Goal: Information Seeking & Learning: Check status

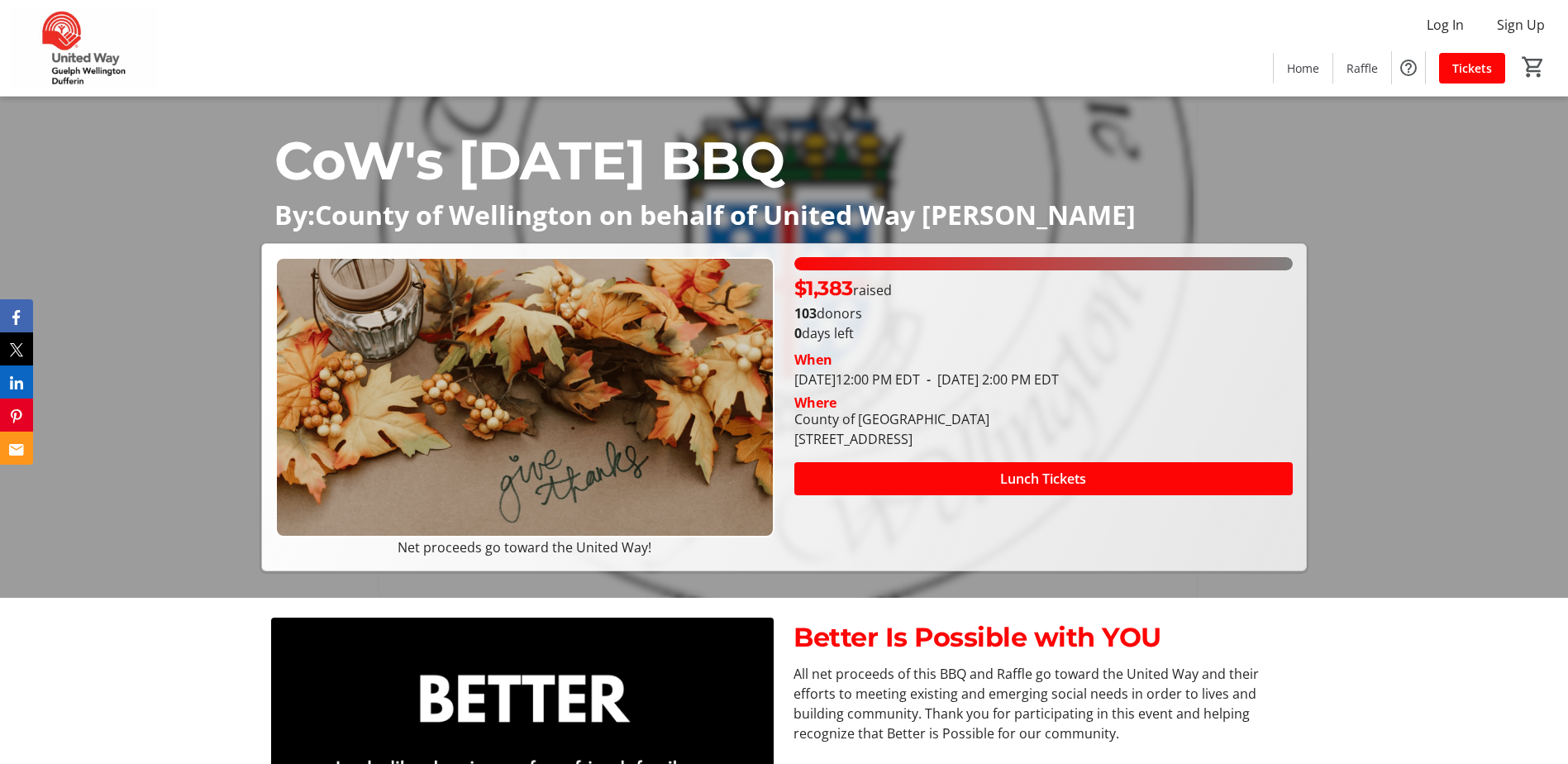
scroll to position [165, 0]
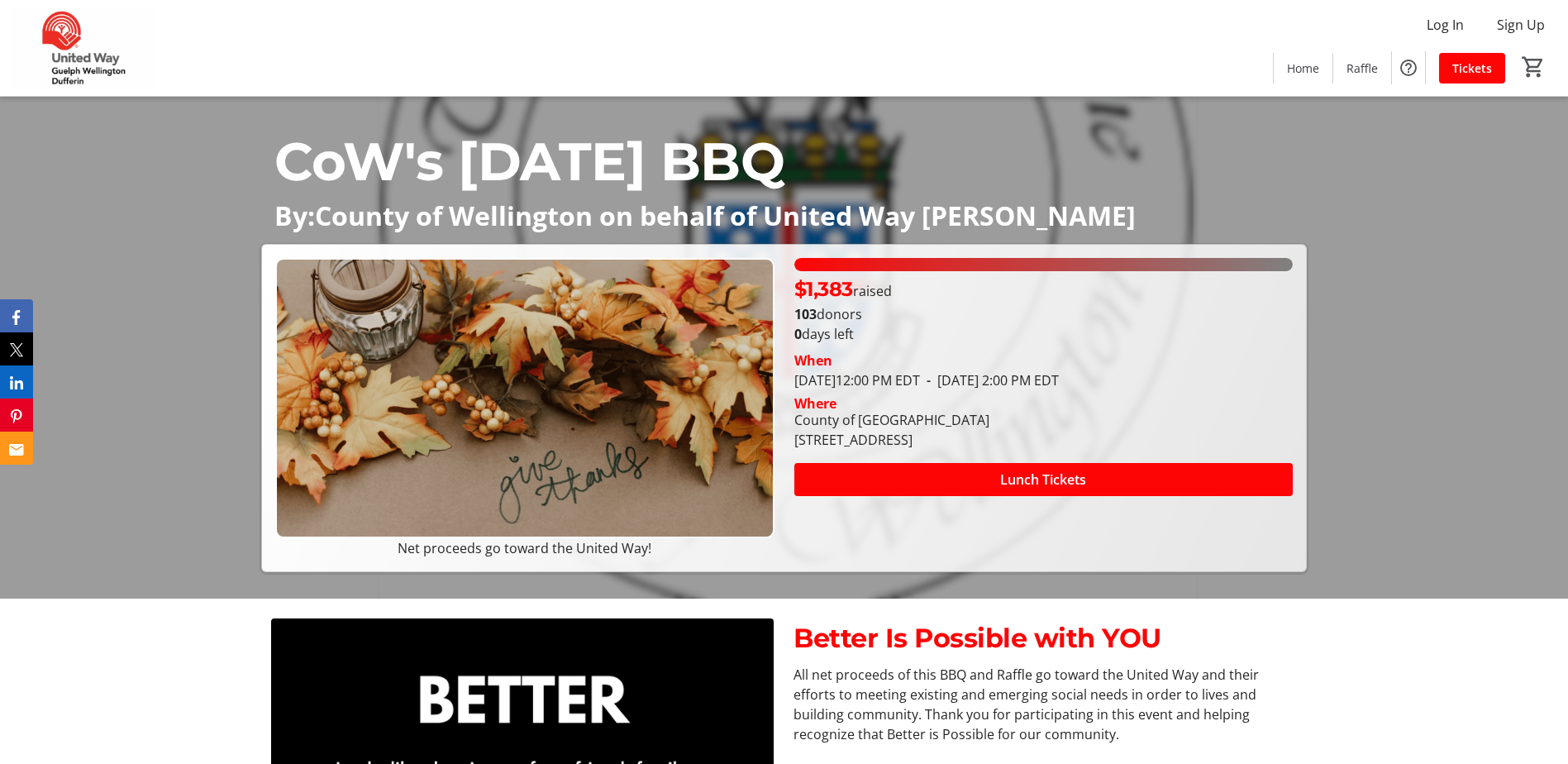
click at [1321, 615] on div "Better Is Possible with YOU All net proceeds of this BBQ and Raffle go toward t…" at bounding box center [784, 759] width 1568 height 322
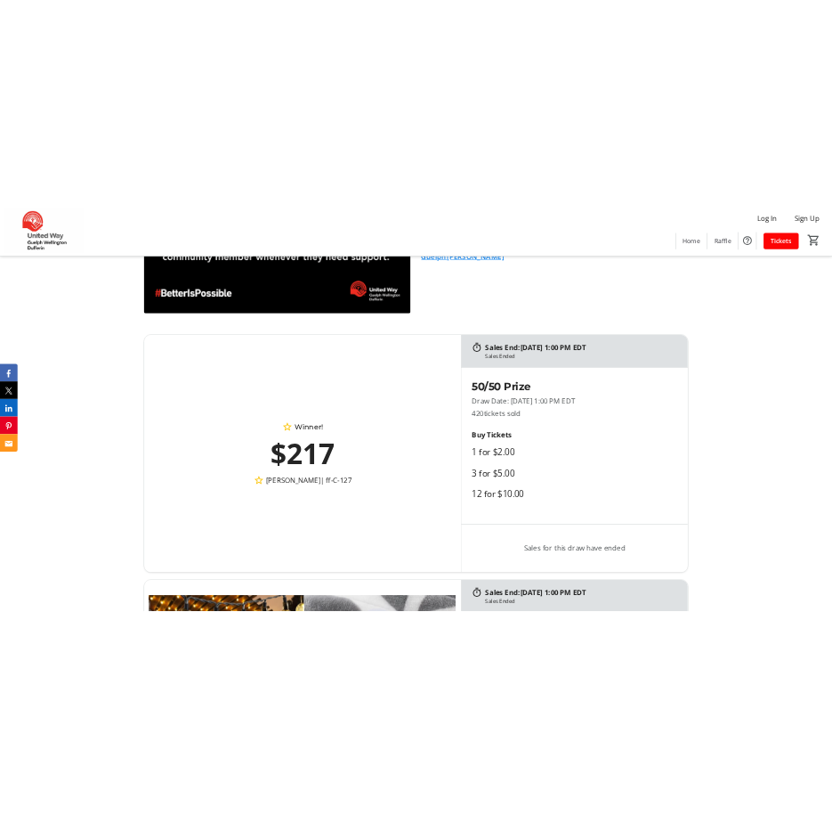
scroll to position [979, 0]
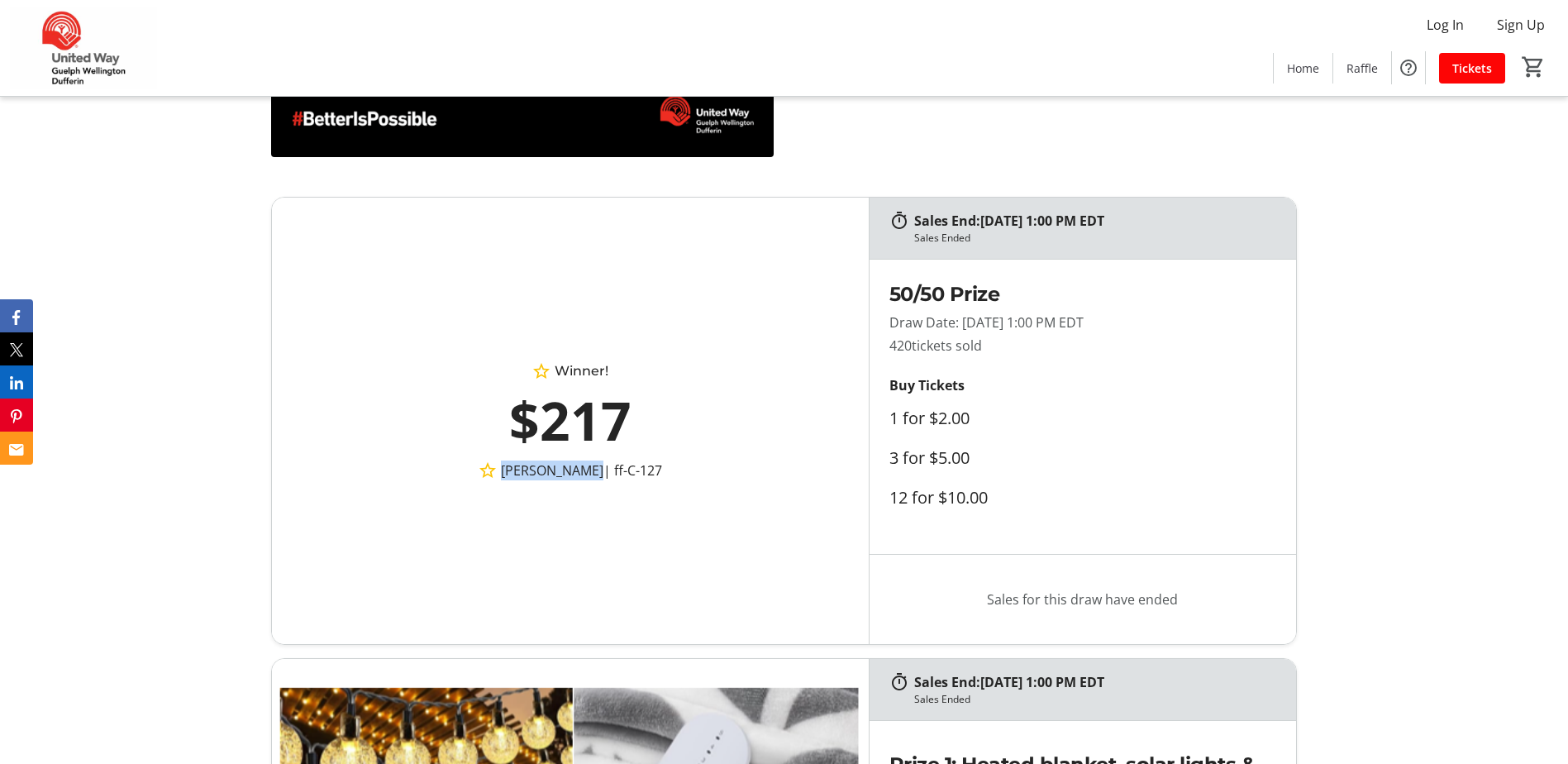
drag, startPoint x: 488, startPoint y: 472, endPoint x: 613, endPoint y: 475, distance: 125.0
click at [613, 475] on p "[PERSON_NAME] | ff-C-127" at bounding box center [570, 470] width 451 height 19
copy span "[PERSON_NAME]"
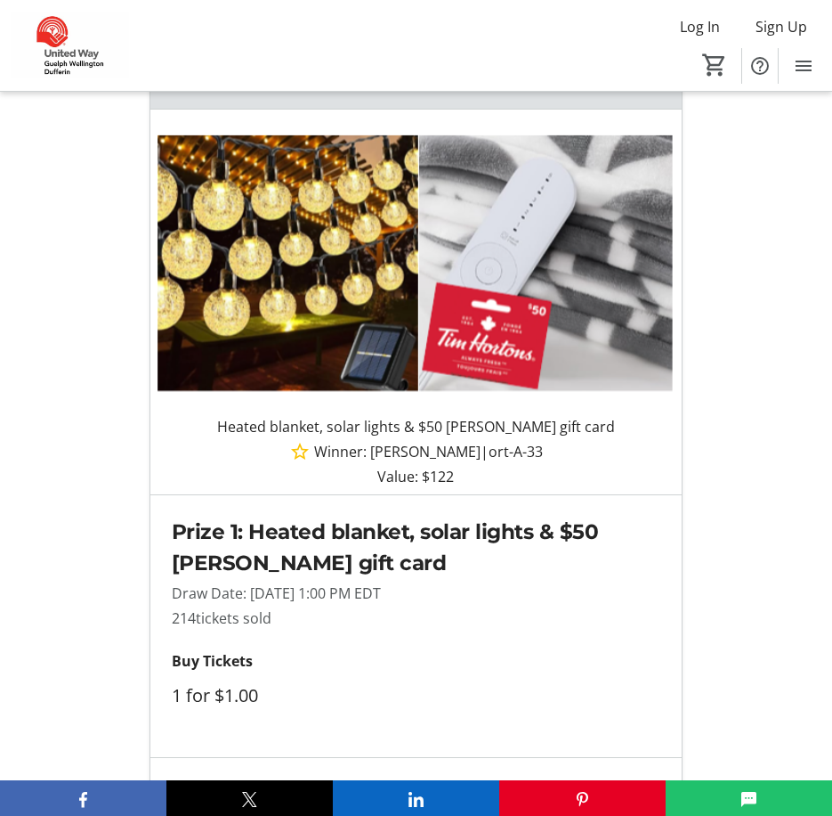
scroll to position [2137, 0]
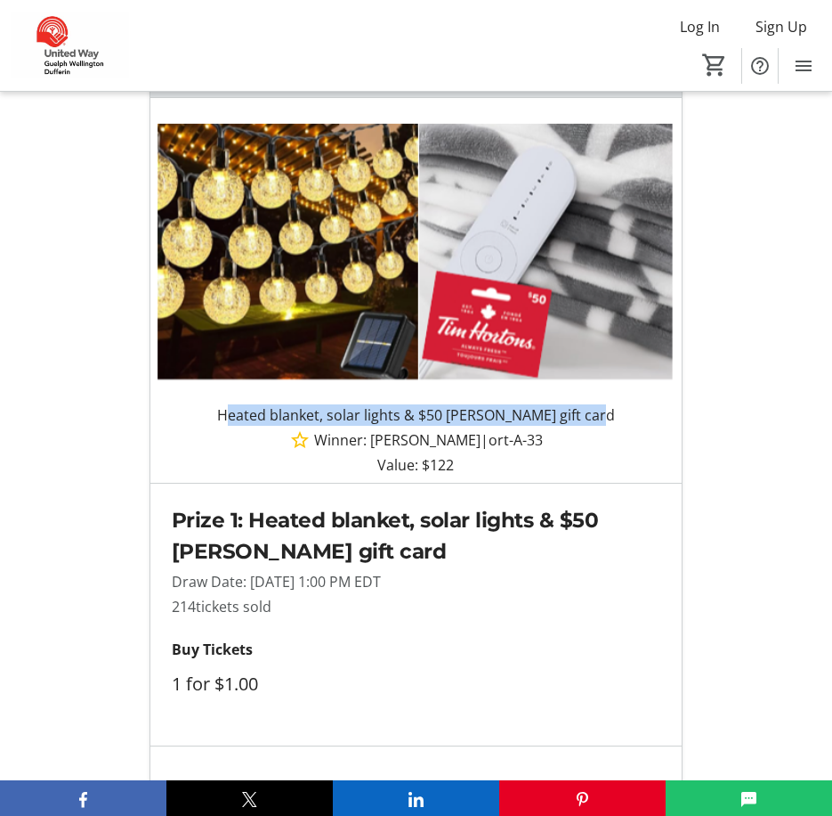
drag, startPoint x: 232, startPoint y: 453, endPoint x: 600, endPoint y: 460, distance: 367.8
click at [600, 426] on div "Heated blanket, solar lights & $50 [PERSON_NAME] gift card Read More" at bounding box center [416, 414] width 503 height 21
copy p "Heated blanket, solar lights & $50 [PERSON_NAME] gift card"
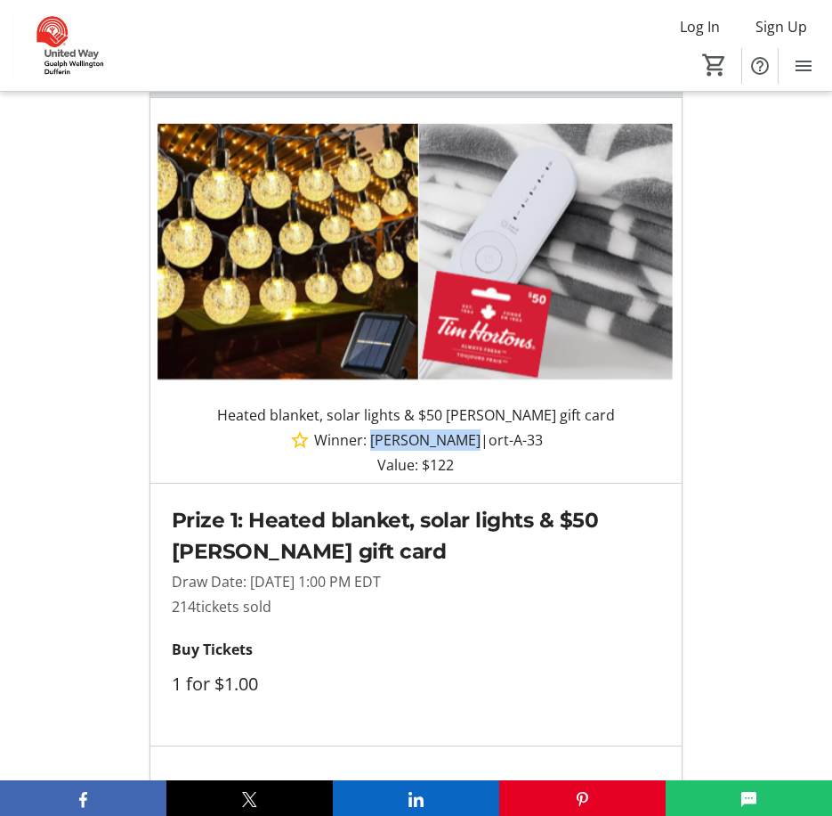
drag, startPoint x: 375, startPoint y: 484, endPoint x: 466, endPoint y: 487, distance: 90.9
click at [466, 451] on span "Winner: [PERSON_NAME]" at bounding box center [397, 439] width 166 height 21
copy span "[PERSON_NAME]"
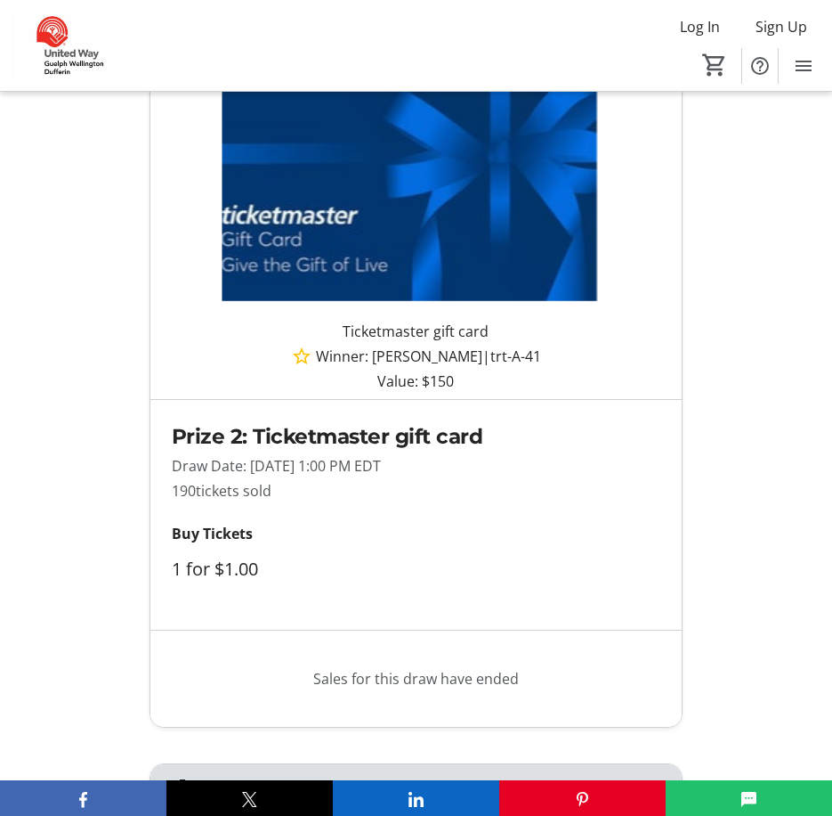
scroll to position [3027, 0]
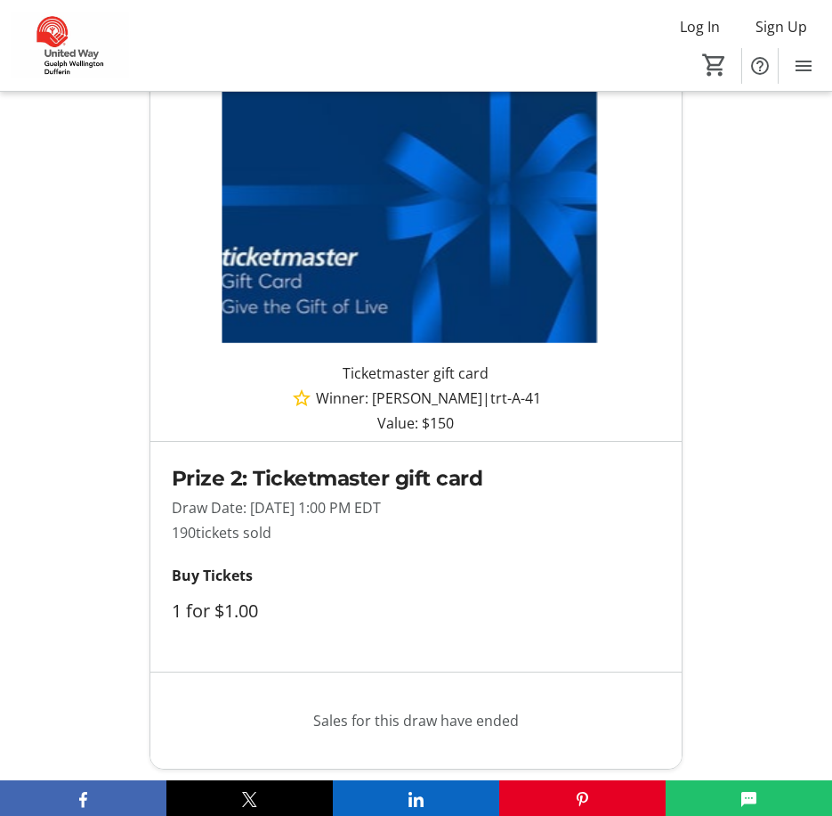
drag, startPoint x: 345, startPoint y: 421, endPoint x: 495, endPoint y: 418, distance: 150.5
click at [495, 384] on div "Ticketmaster gift card Read More" at bounding box center [416, 372] width 503 height 21
copy p "Ticketmaster gift card"
drag, startPoint x: 377, startPoint y: 435, endPoint x: 470, endPoint y: 439, distance: 93.6
click at [470, 409] on span "Winner: [PERSON_NAME]" at bounding box center [399, 397] width 166 height 21
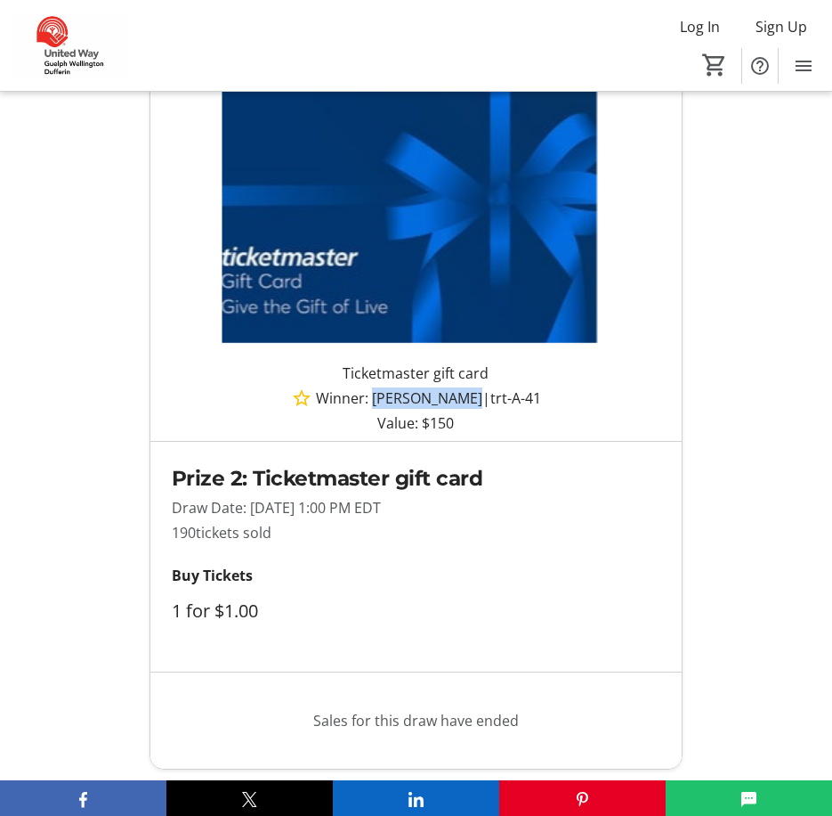
copy span "[PERSON_NAME]"
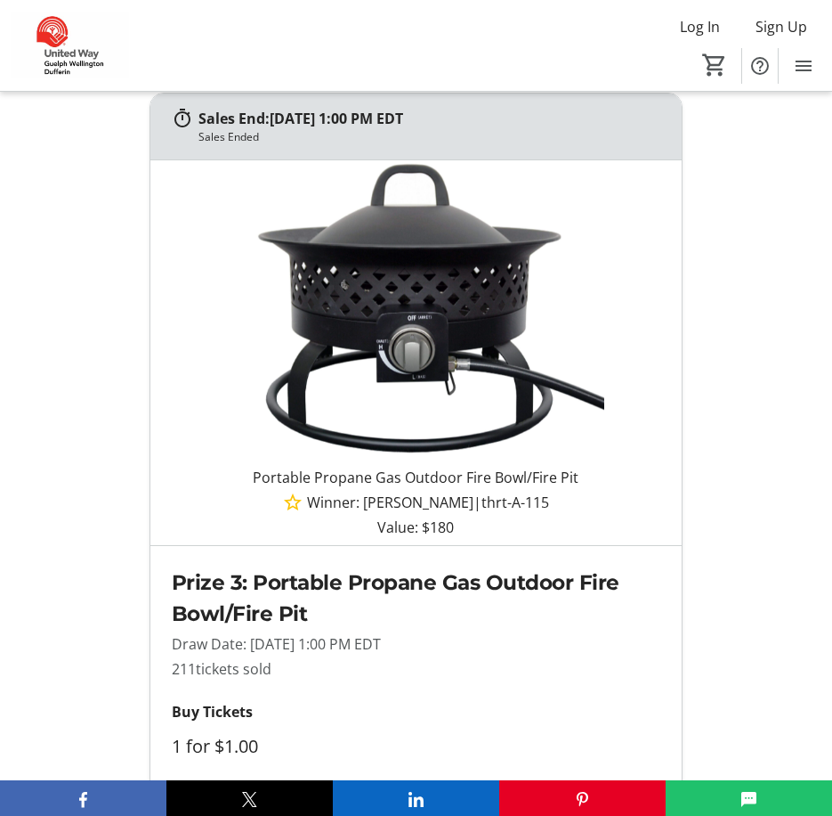
scroll to position [3829, 0]
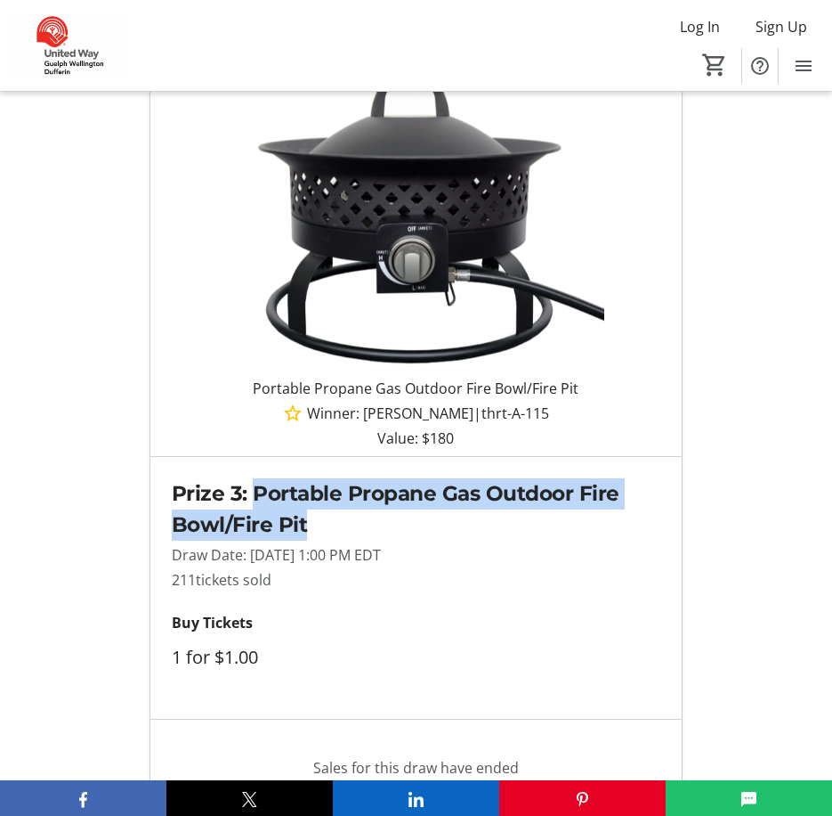
drag, startPoint x: 253, startPoint y: 540, endPoint x: 321, endPoint y: 571, distance: 74.9
click at [321, 540] on h2 "Prize 3: Portable Propane Gas Outdoor Fire Bowl/Fire Pit" at bounding box center [416, 509] width 489 height 62
copy h2 "Portable Propane Gas Outdoor Fire Bowl/Fire Pit"
drag, startPoint x: 364, startPoint y: 459, endPoint x: 471, endPoint y: 456, distance: 106.9
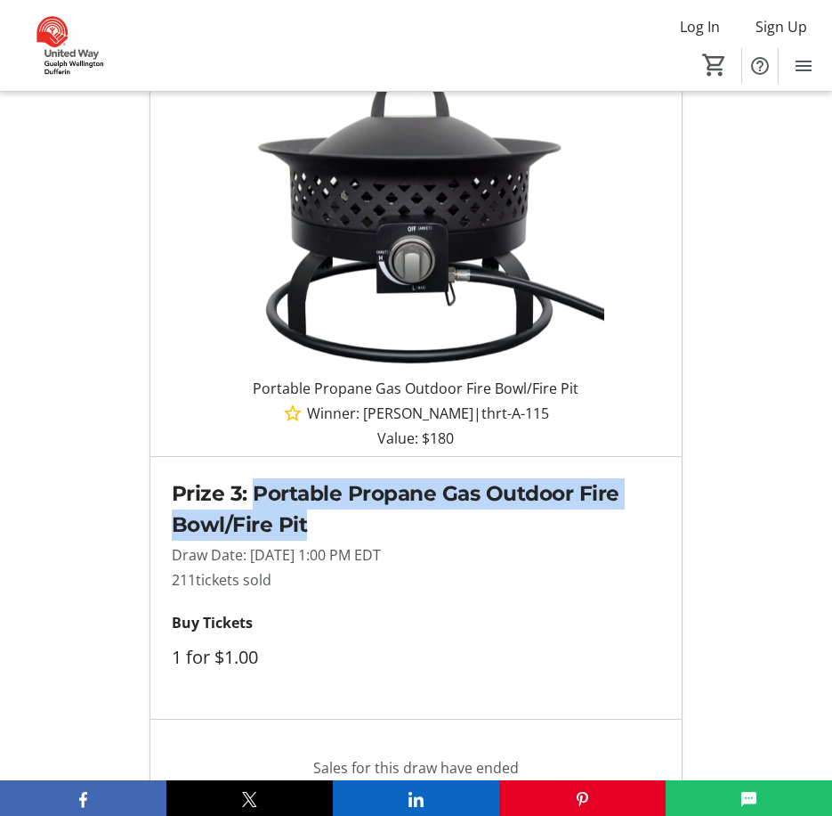
click at [471, 424] on p "Winner: [PERSON_NAME] | thrt-A-115" at bounding box center [416, 412] width 503 height 21
copy p "[PERSON_NAME]"
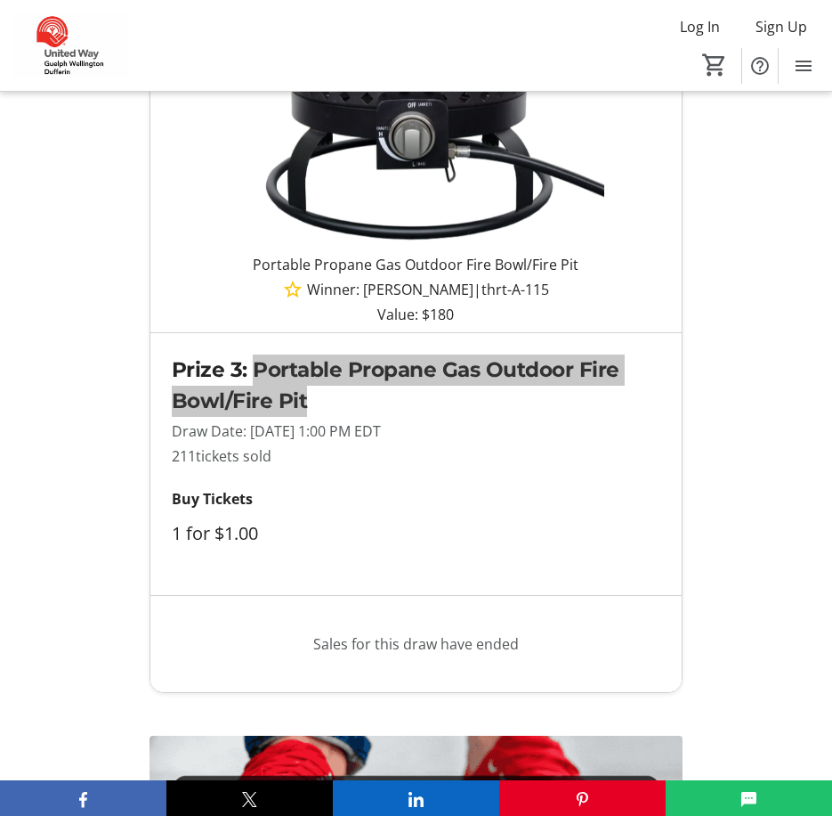
scroll to position [3739, 0]
